Goal: Transaction & Acquisition: Purchase product/service

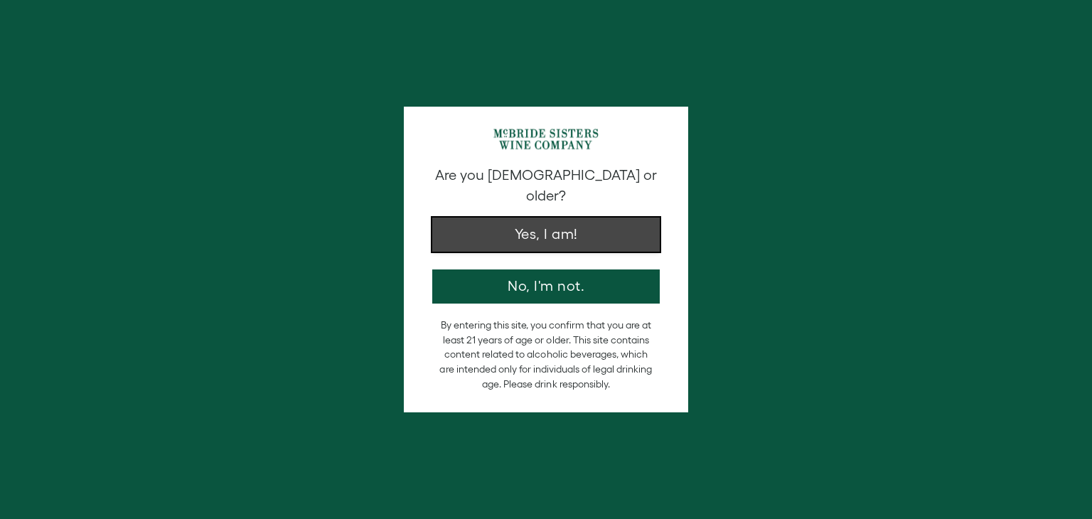
click at [611, 228] on button "Yes, I am!" at bounding box center [546, 235] width 228 height 34
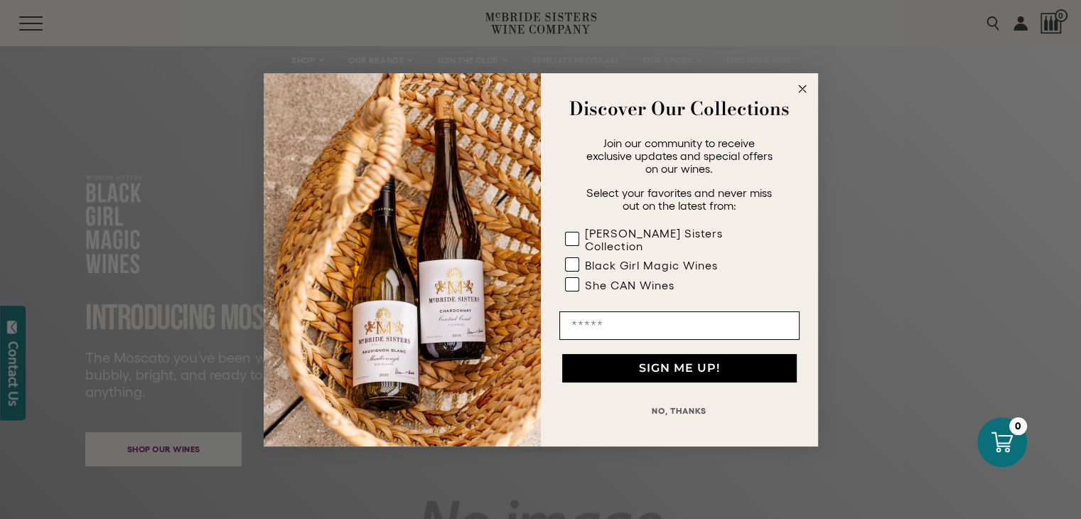
click at [803, 95] on circle "Close dialog" at bounding box center [802, 88] width 16 height 16
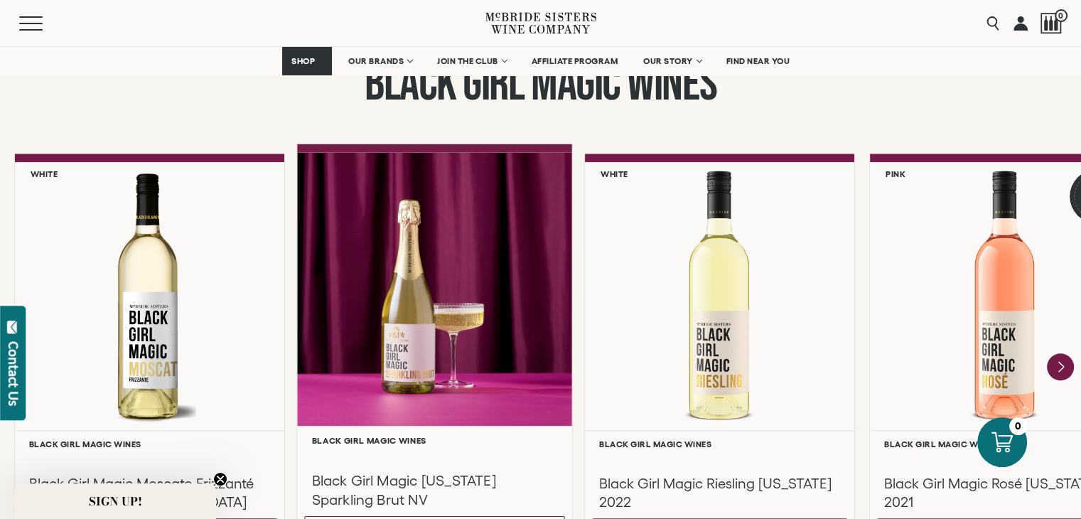
scroll to position [1138, 0]
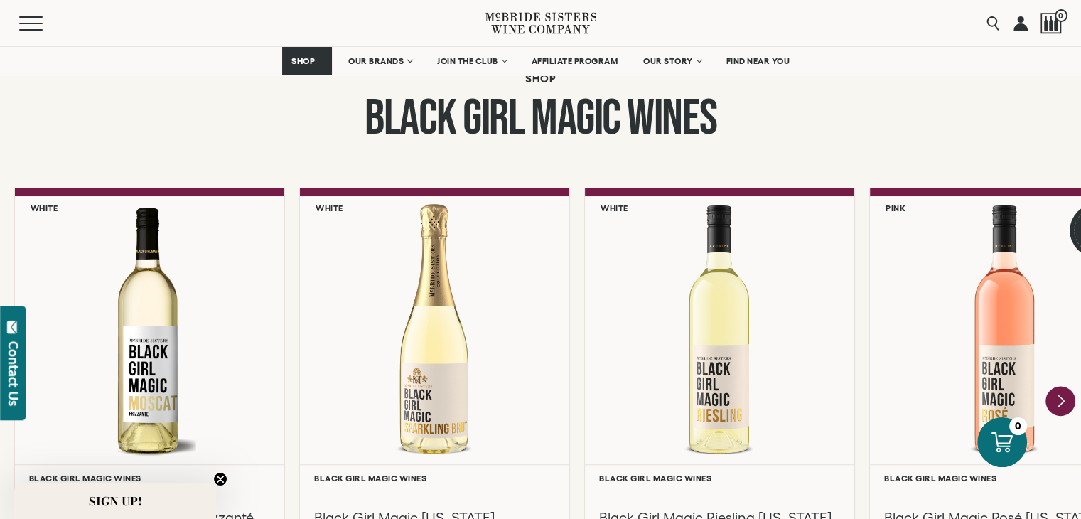
click at [1069, 400] on icon "Next" at bounding box center [1061, 402] width 30 height 30
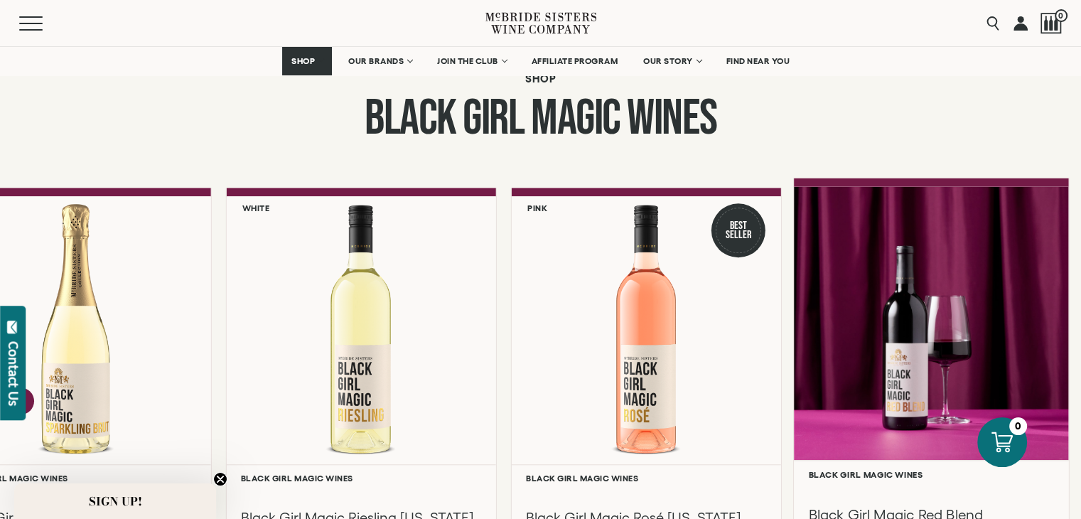
click at [858, 363] on div at bounding box center [931, 323] width 275 height 274
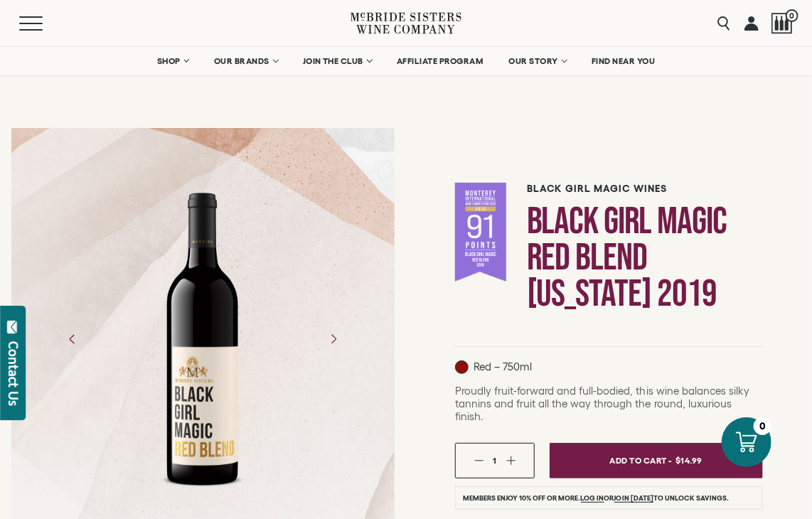
click at [272, 239] on div at bounding box center [202, 339] width 383 height 320
click at [322, 245] on div at bounding box center [202, 339] width 383 height 320
click at [661, 112] on section "Black Girl Magic Wines 1" at bounding box center [406, 425] width 812 height 853
